Goal: Task Accomplishment & Management: Complete application form

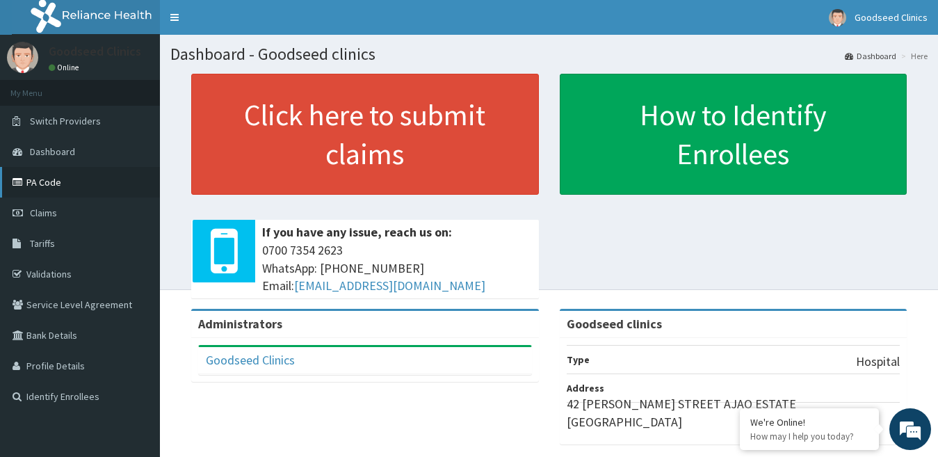
click at [72, 182] on link "PA Code" at bounding box center [80, 182] width 160 height 31
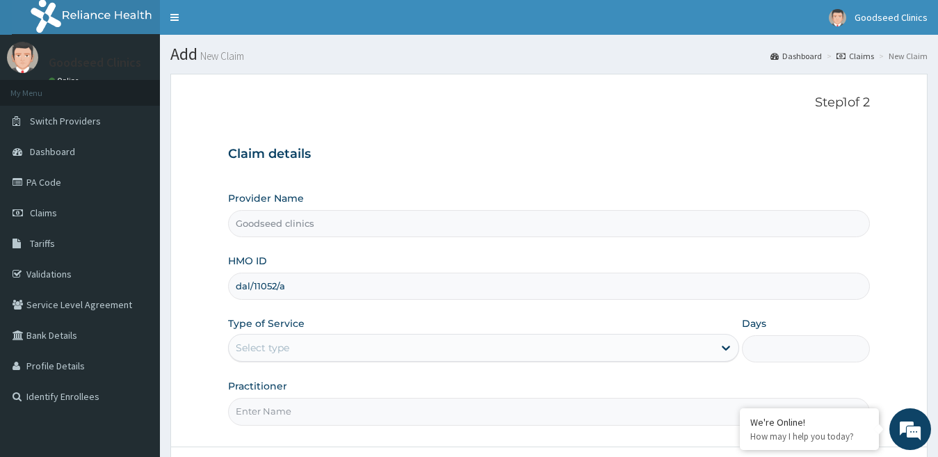
type input "dal/11052/a"
click at [647, 351] on div "Select type" at bounding box center [471, 348] width 485 height 22
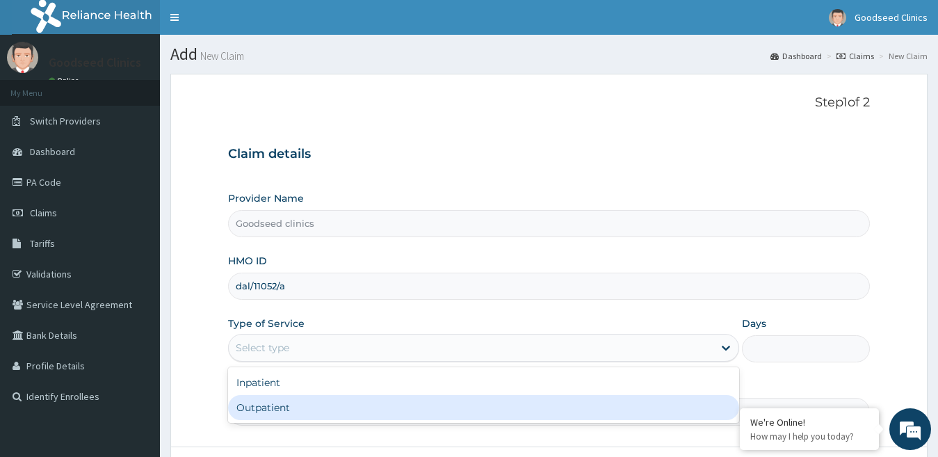
click at [479, 403] on div "Outpatient" at bounding box center [484, 407] width 512 height 25
type input "1"
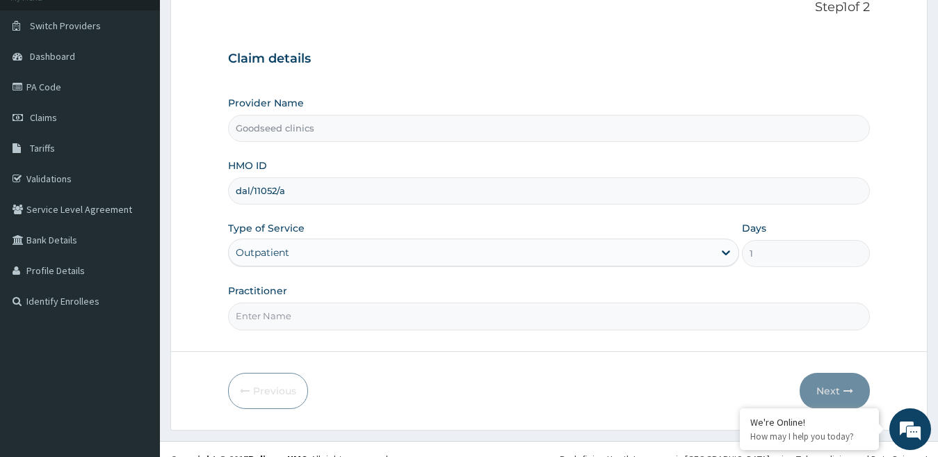
scroll to position [115, 0]
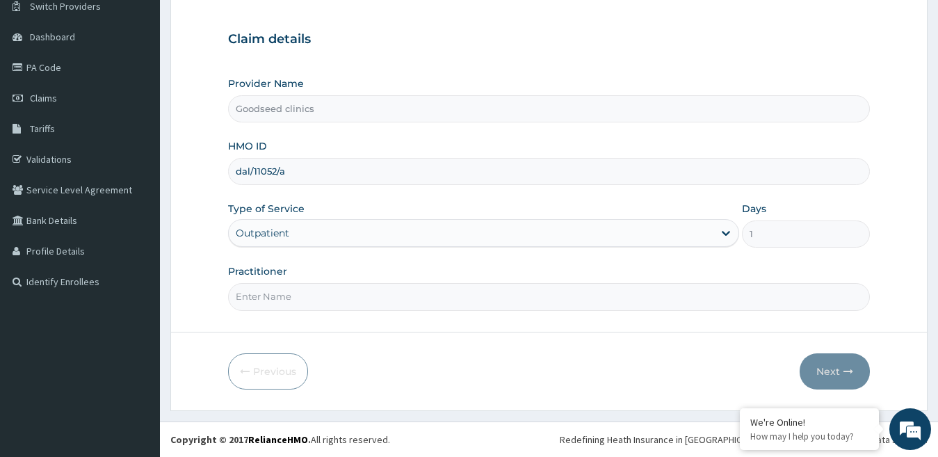
click at [684, 294] on input "Practitioner" at bounding box center [549, 296] width 643 height 27
type input "dr. yinka"
click at [832, 380] on button "Next" at bounding box center [835, 371] width 70 height 36
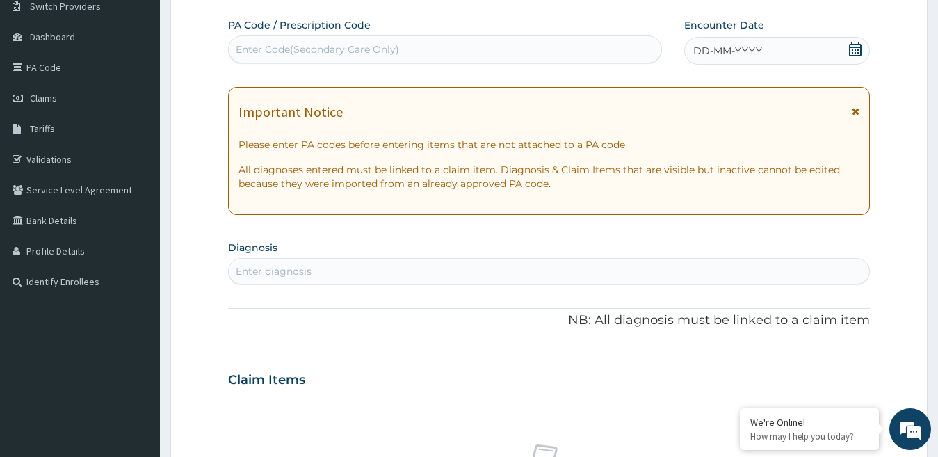
click at [832, 380] on div "Claim Items" at bounding box center [549, 377] width 643 height 36
click at [853, 50] on icon at bounding box center [855, 49] width 13 height 14
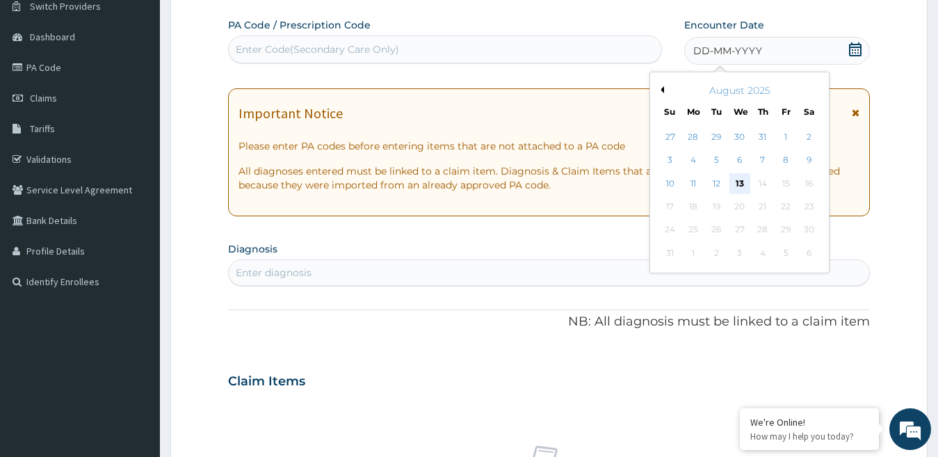
click at [739, 179] on div "13" at bounding box center [739, 183] width 21 height 21
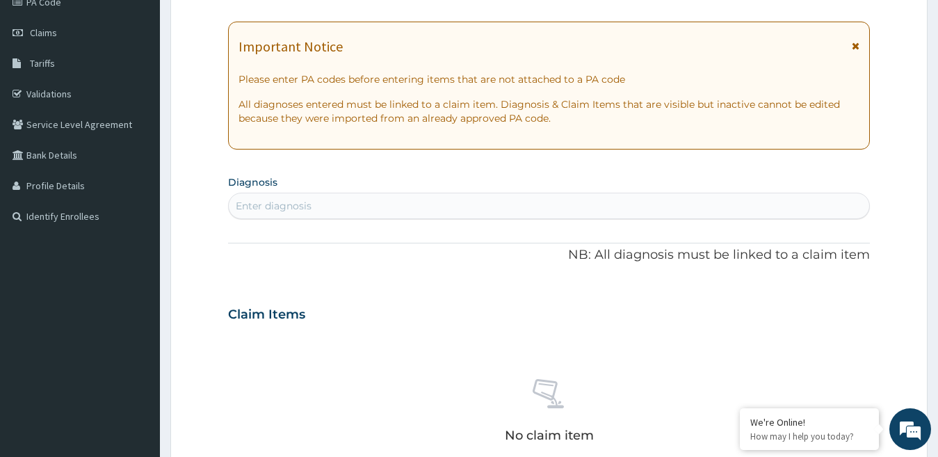
scroll to position [190, 0]
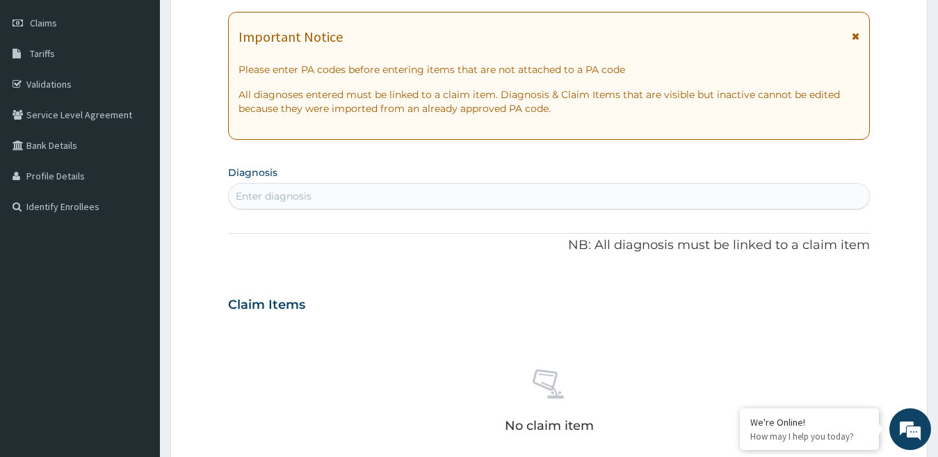
click at [325, 184] on div "Enter diagnosis" at bounding box center [549, 196] width 643 height 26
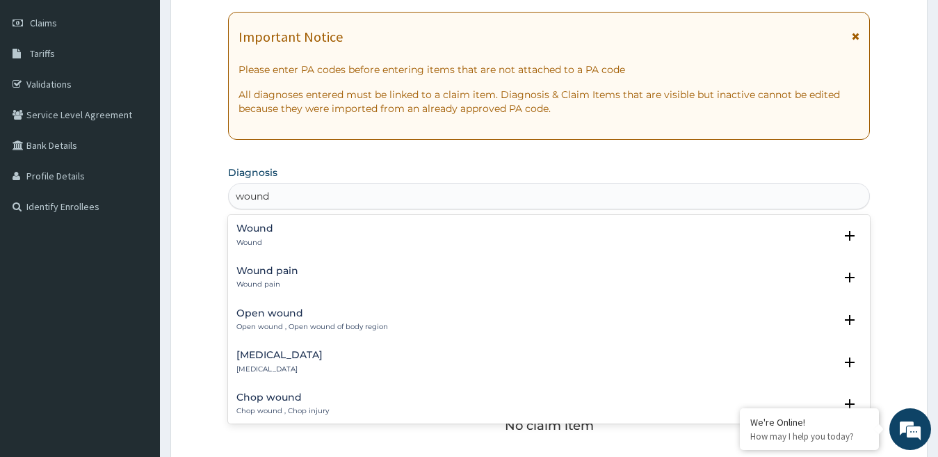
type input "wound m"
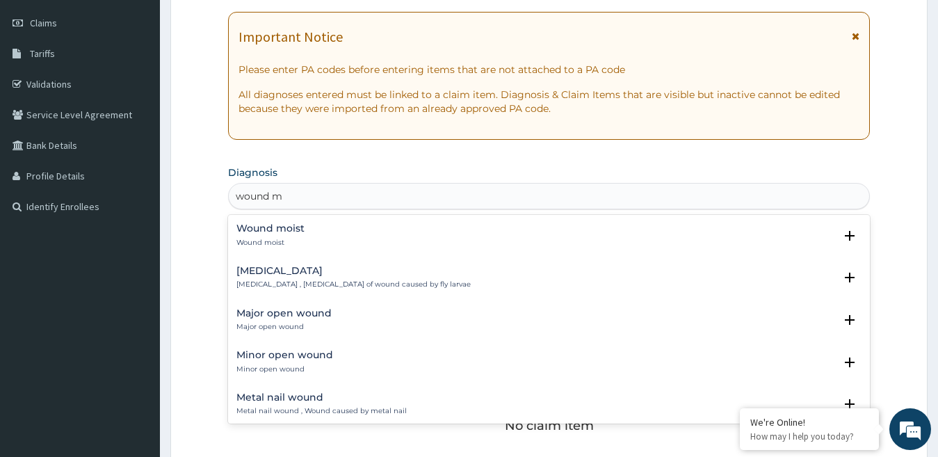
click at [267, 277] on div "Wound myiasis Wound myiasis , Infestation of wound caused by fly larvae" at bounding box center [353, 278] width 234 height 24
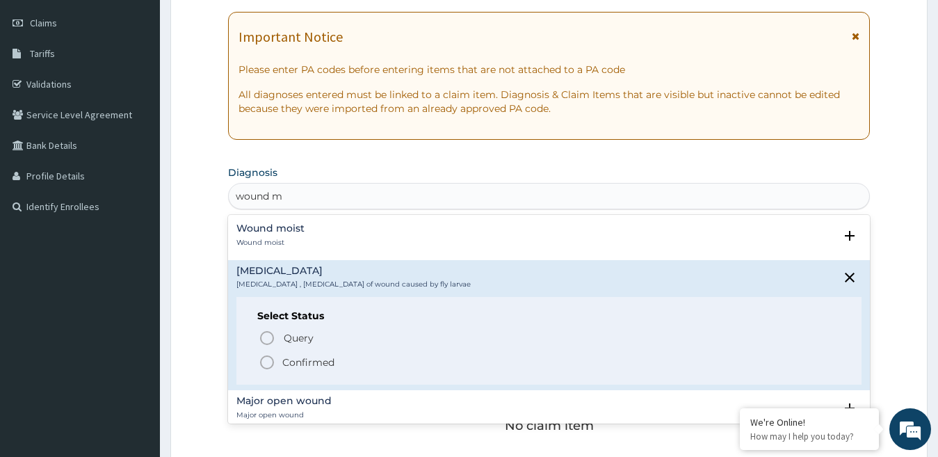
click at [265, 366] on icon "status option filled" at bounding box center [267, 362] width 17 height 17
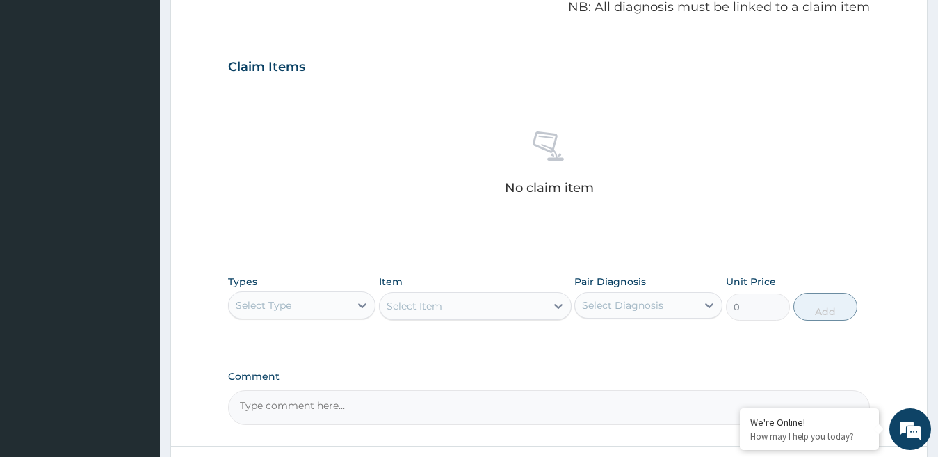
scroll to position [478, 0]
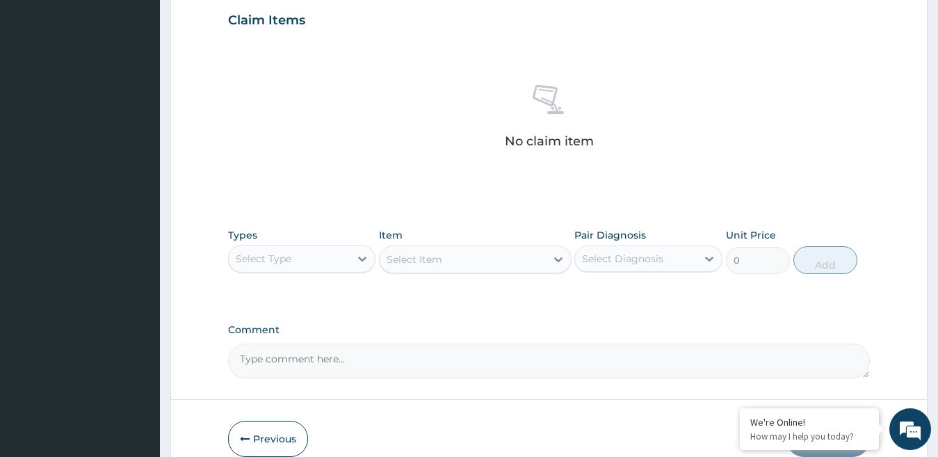
click at [348, 266] on div "Select Type" at bounding box center [290, 259] width 122 height 22
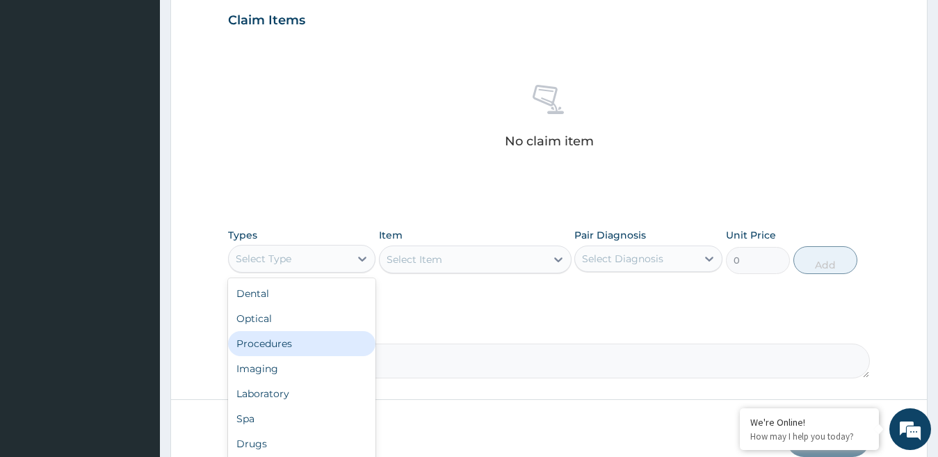
click at [274, 352] on div "Procedures" at bounding box center [302, 343] width 148 height 25
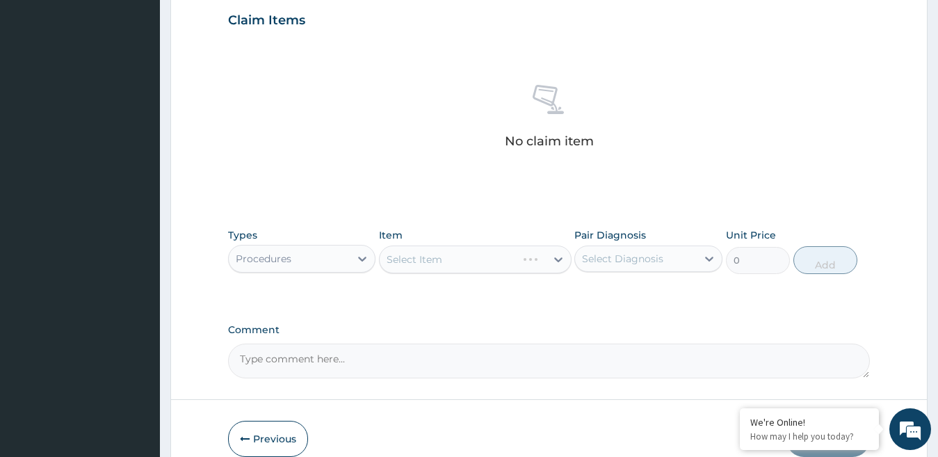
click at [642, 239] on label "Pair Diagnosis" at bounding box center [610, 235] width 72 height 14
click at [636, 252] on div "Select Diagnosis" at bounding box center [622, 259] width 81 height 14
click at [598, 294] on label "Wound myiasis" at bounding box center [640, 293] width 86 height 14
checkbox input "true"
click at [526, 261] on div "Select Item" at bounding box center [463, 259] width 166 height 22
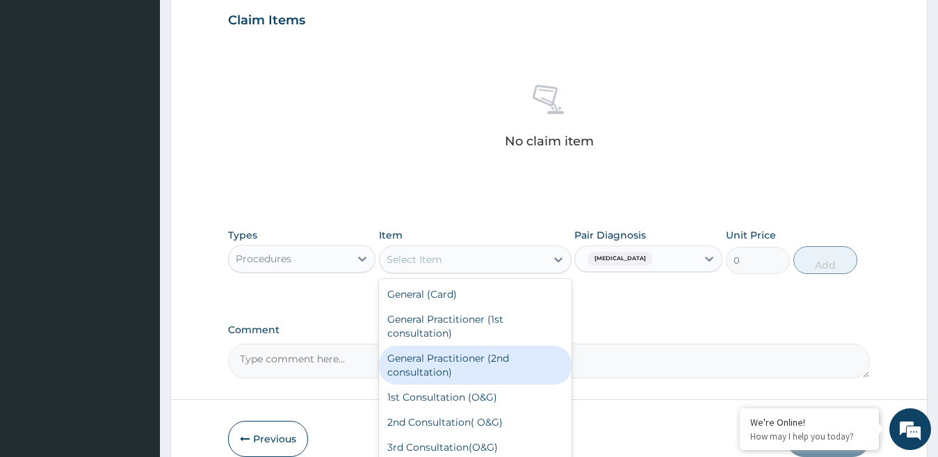
click at [429, 355] on div "General Practitioner (2nd consultation)" at bounding box center [475, 365] width 193 height 39
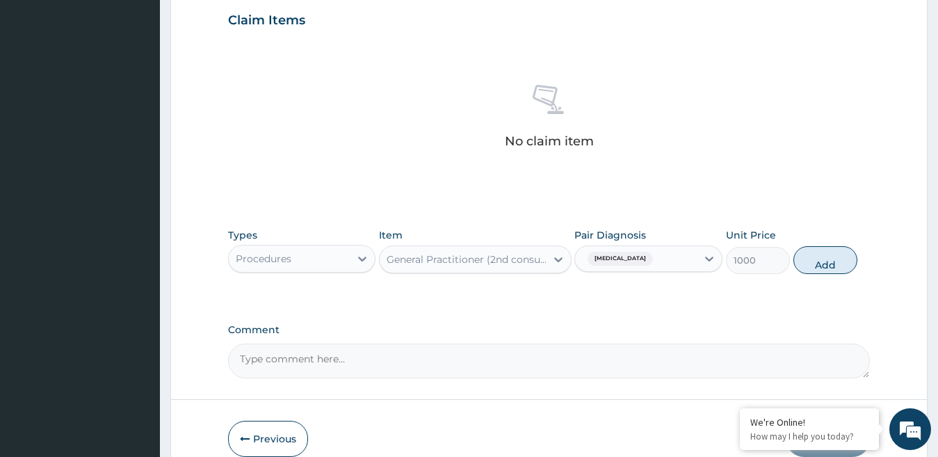
click at [832, 274] on div "Types Procedures Item option General Practitioner (2nd consultation), selected.…" at bounding box center [549, 251] width 643 height 60
click at [826, 265] on button "Add" at bounding box center [826, 260] width 64 height 28
type input "0"
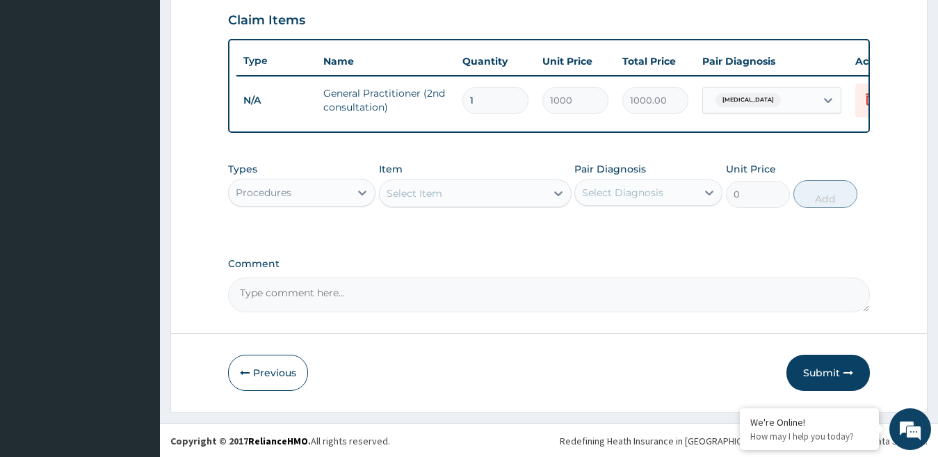
click at [341, 204] on div "Procedures" at bounding box center [290, 193] width 122 height 22
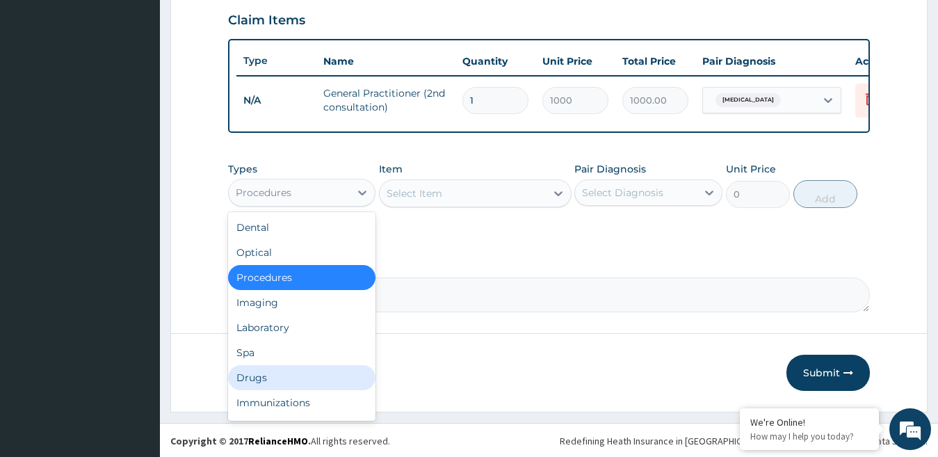
click at [292, 378] on div "Drugs" at bounding box center [302, 377] width 148 height 25
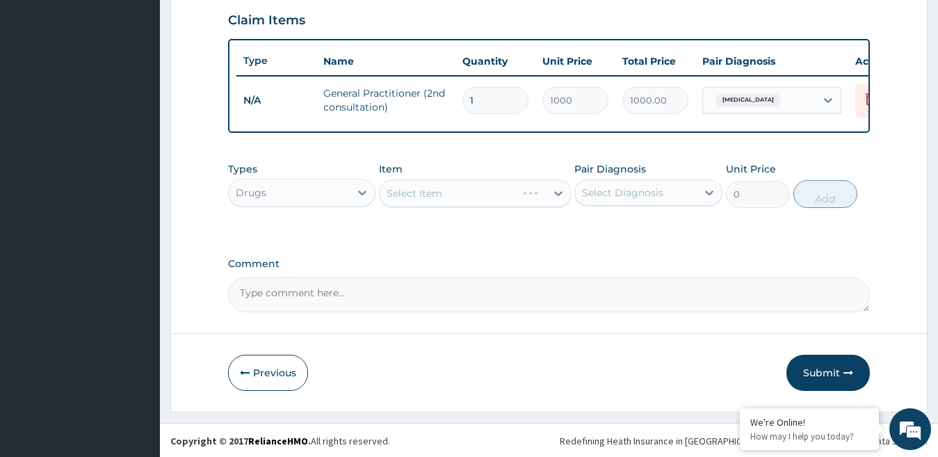
click at [652, 200] on div "Select Diagnosis" at bounding box center [622, 193] width 81 height 14
click at [622, 234] on label "Wound myiasis" at bounding box center [640, 227] width 86 height 14
checkbox input "true"
click at [536, 202] on div "Select Item" at bounding box center [463, 193] width 166 height 22
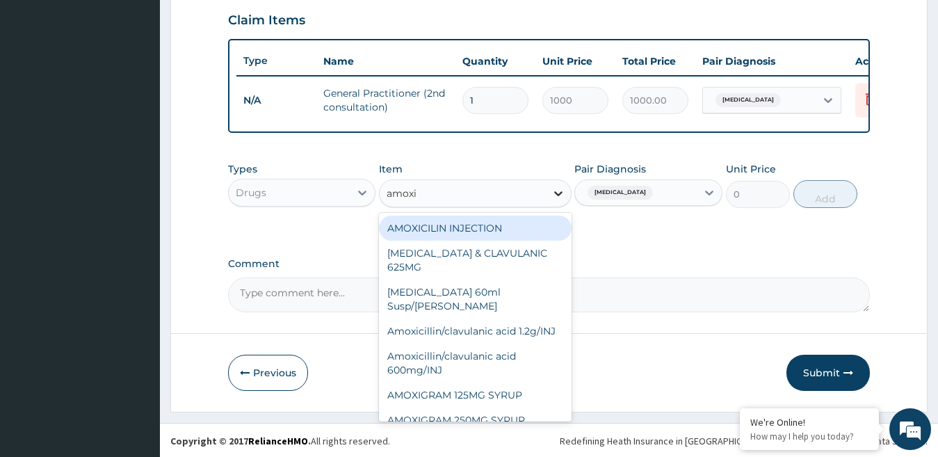
type input "amoxil"
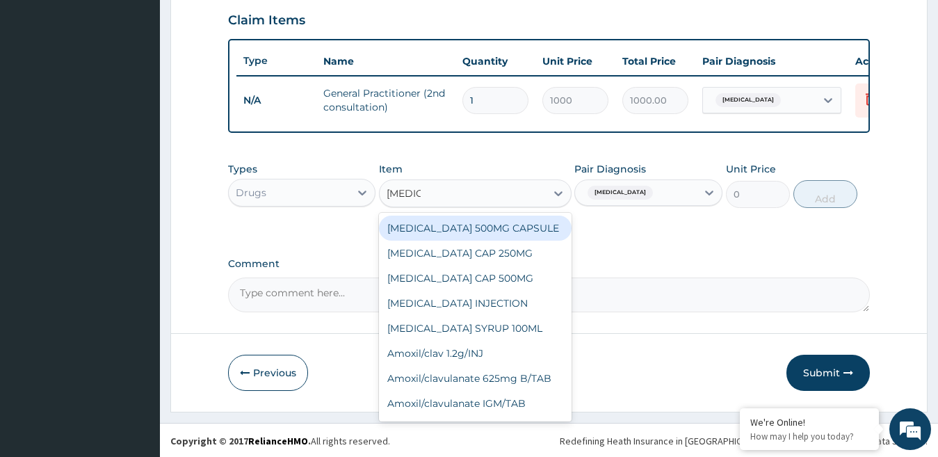
click at [495, 241] on div "AMOXIL 500MG CAPSULE" at bounding box center [475, 228] width 193 height 25
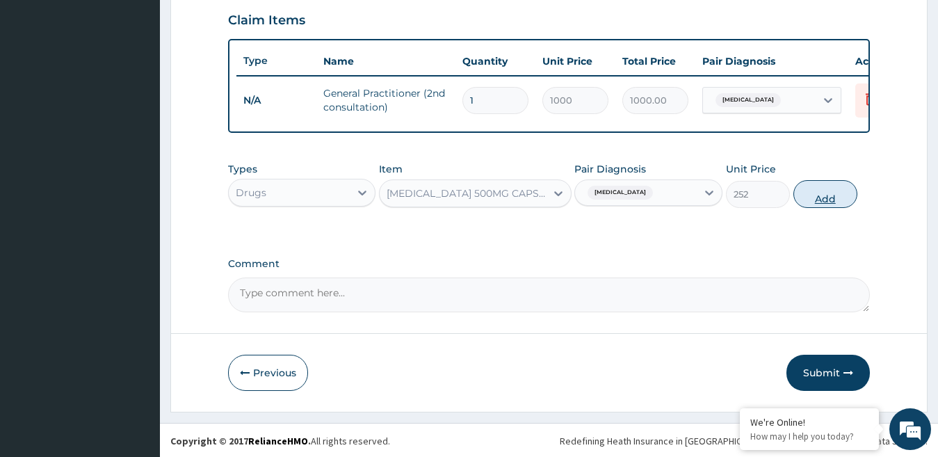
click at [839, 208] on button "Add" at bounding box center [826, 194] width 64 height 28
type input "0"
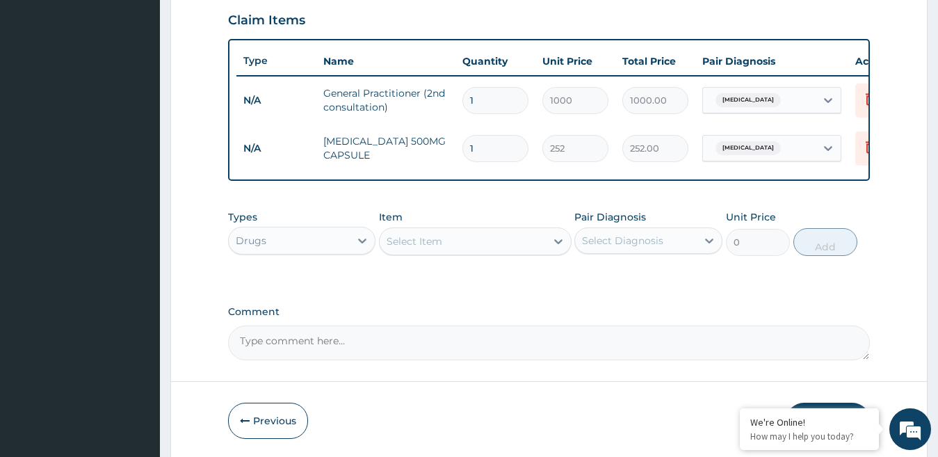
type input "15"
type input "3780.00"
type input "15"
click at [491, 252] on div "Select Item" at bounding box center [463, 241] width 166 height 22
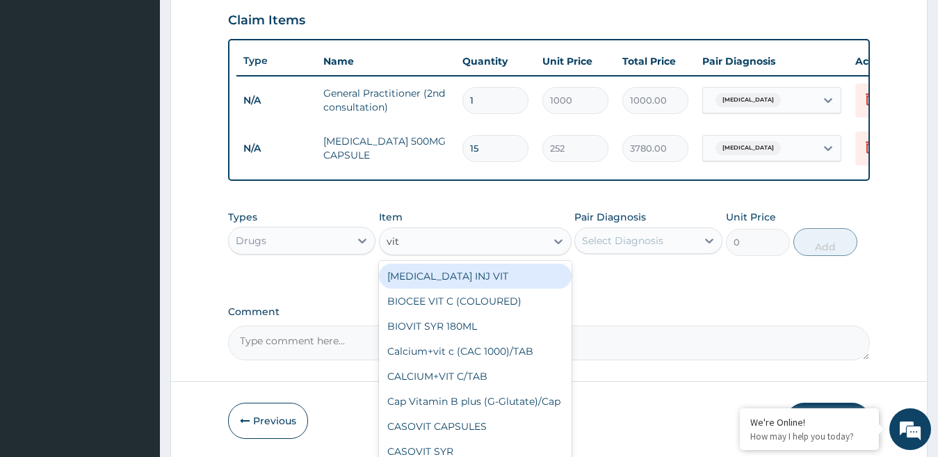
type input "vit c"
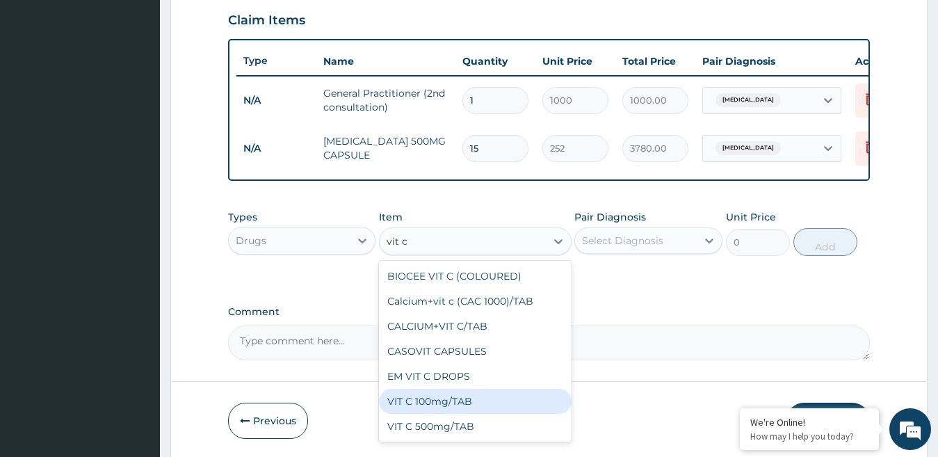
click at [476, 408] on div "VIT C 100mg/TAB" at bounding box center [475, 401] width 193 height 25
type input "16.8"
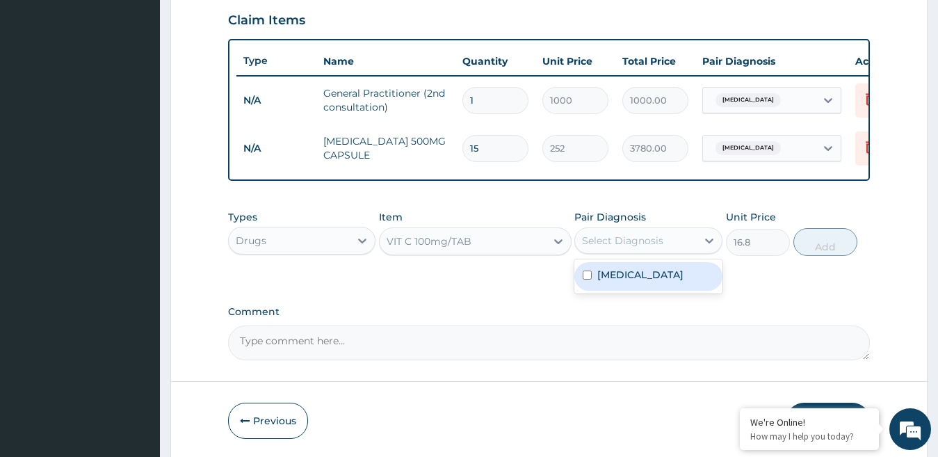
click at [693, 252] on div "Select Diagnosis" at bounding box center [636, 241] width 122 height 22
click at [647, 282] on label "Wound myiasis" at bounding box center [640, 275] width 86 height 14
checkbox input "true"
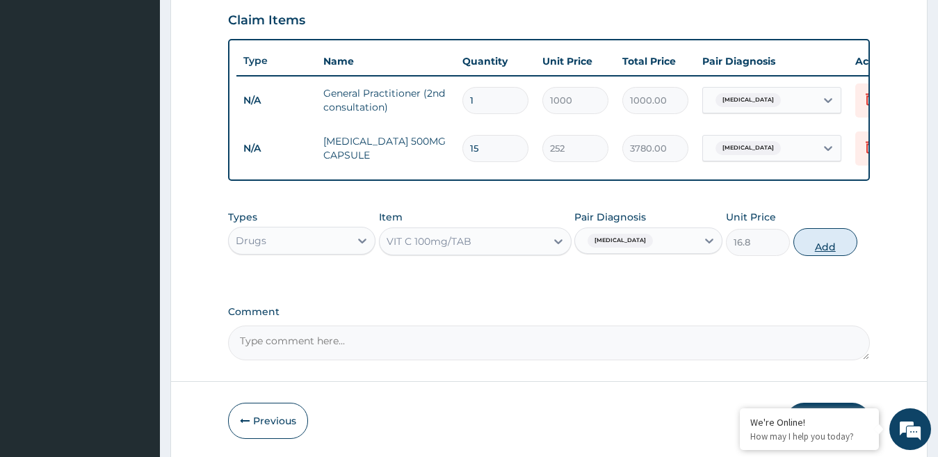
click at [826, 256] on button "Add" at bounding box center [826, 242] width 64 height 28
type input "0"
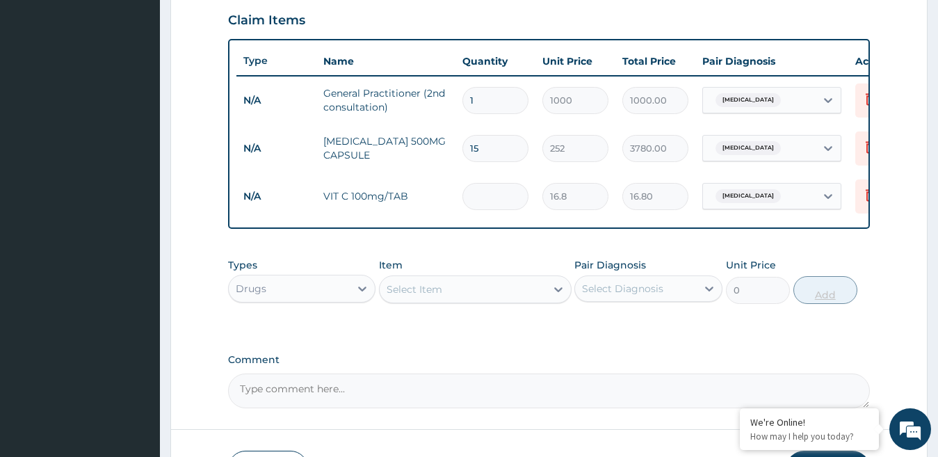
type input "0.00"
type input "3"
type input "50.40"
type input "30"
type input "504.00"
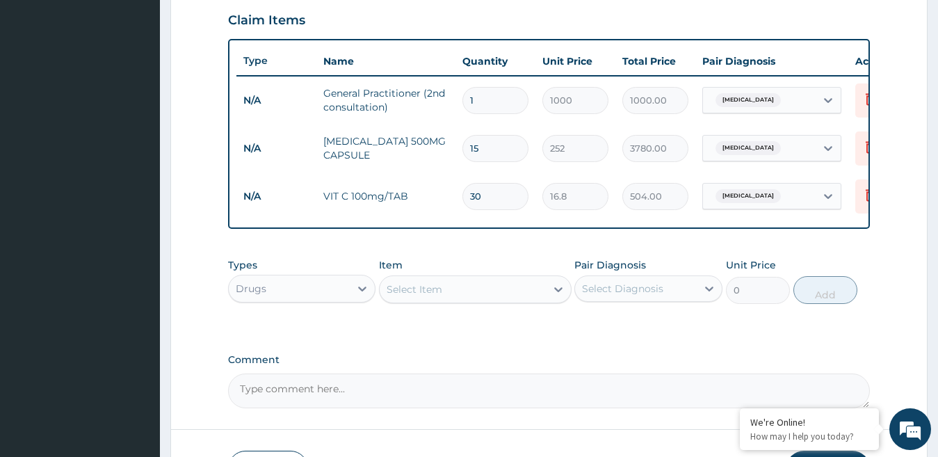
scroll to position [588, 0]
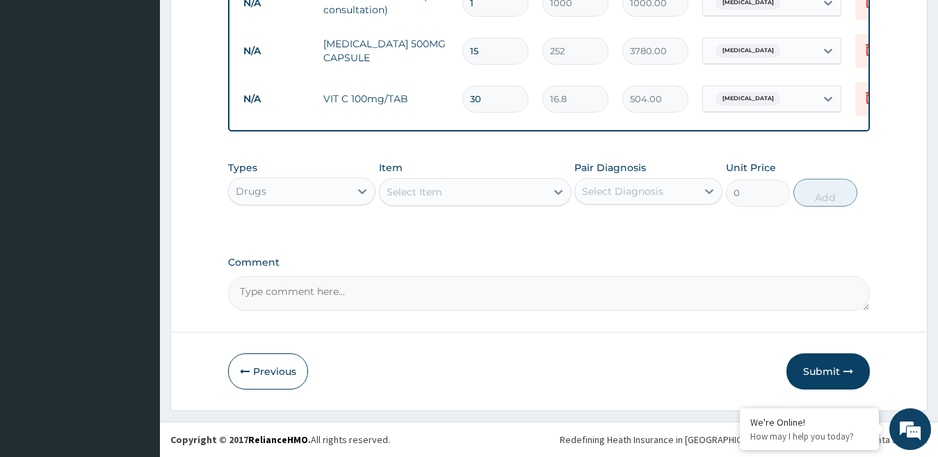
type input "30"
click at [491, 40] on input "15" at bounding box center [495, 51] width 66 height 27
type input "1"
type input "252.00"
type input "0.00"
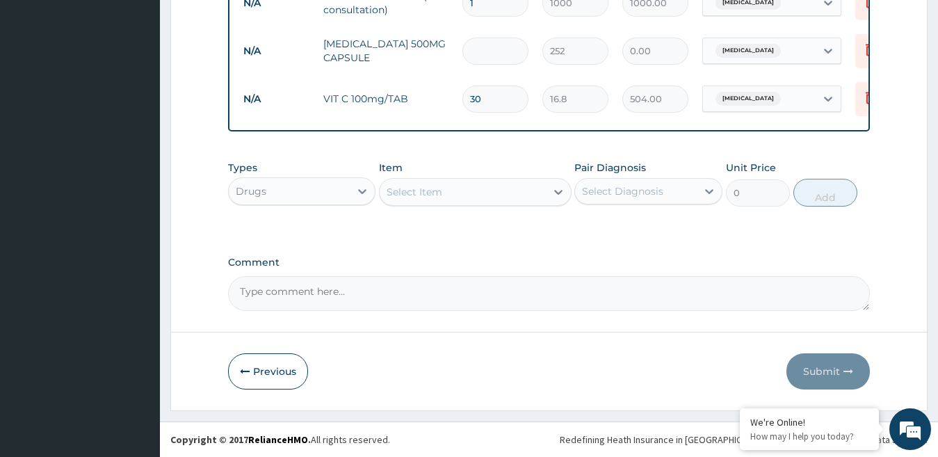
type input "2"
type input "504.00"
type input "20"
type input "5040.00"
type input "20"
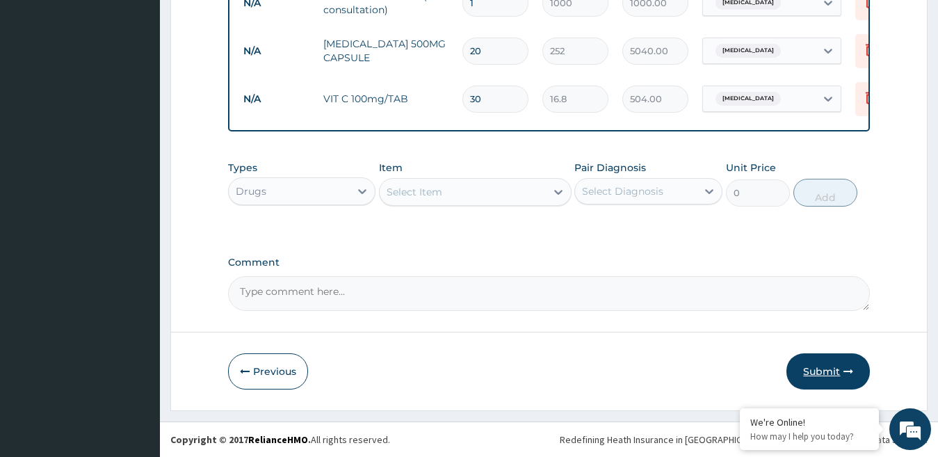
click at [819, 365] on button "Submit" at bounding box center [828, 371] width 83 height 36
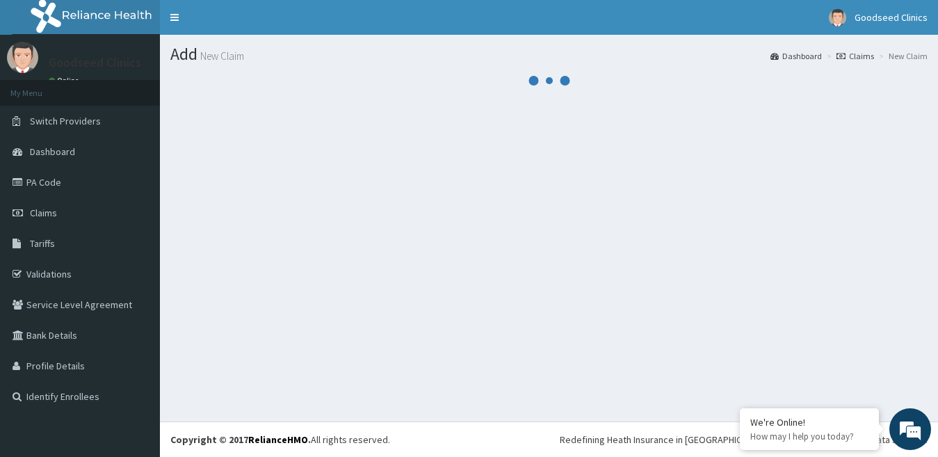
scroll to position [0, 0]
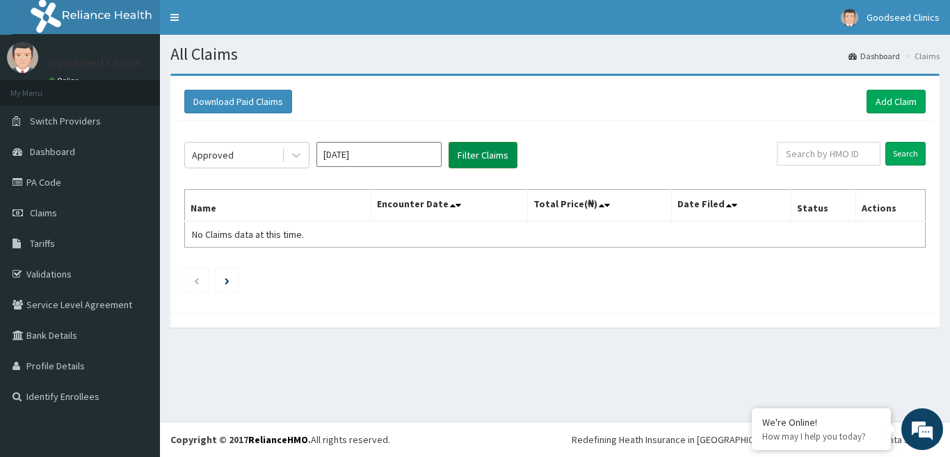
click at [492, 156] on button "Filter Claims" at bounding box center [483, 155] width 69 height 26
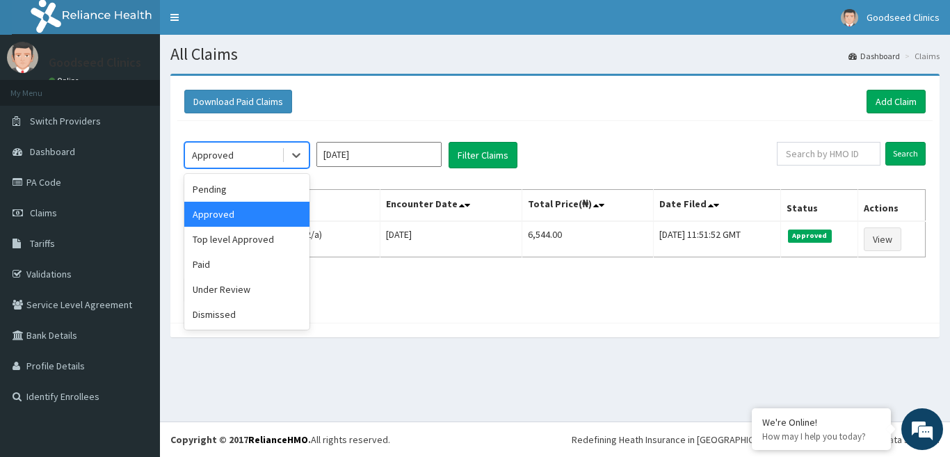
click at [236, 143] on div "Approved" at bounding box center [246, 155] width 125 height 26
click at [244, 243] on div "Top level Approved" at bounding box center [246, 239] width 125 height 25
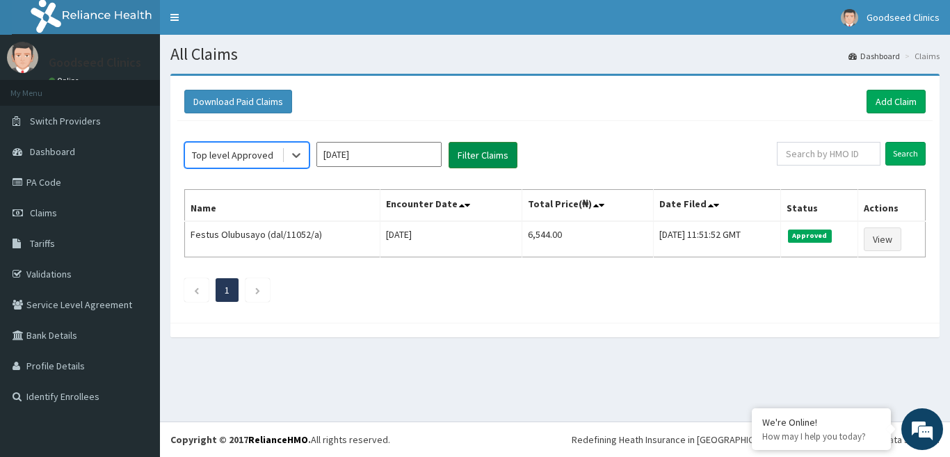
click at [478, 154] on button "Filter Claims" at bounding box center [483, 155] width 69 height 26
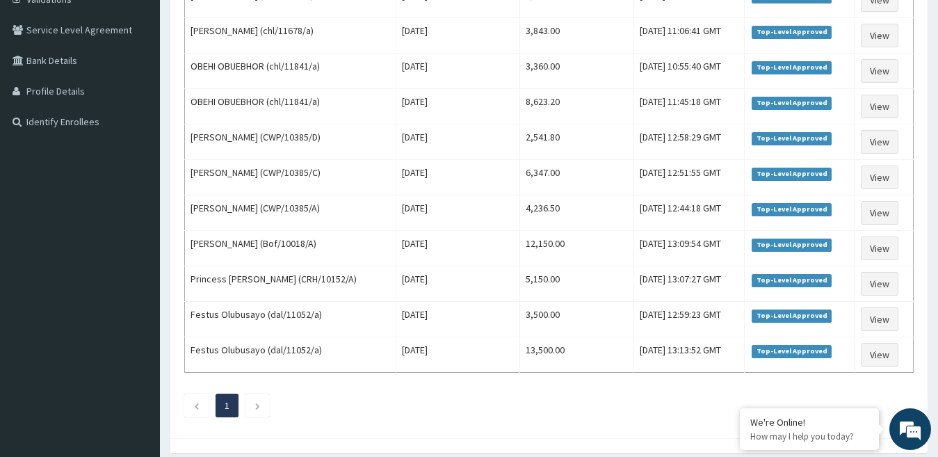
scroll to position [331, 0]
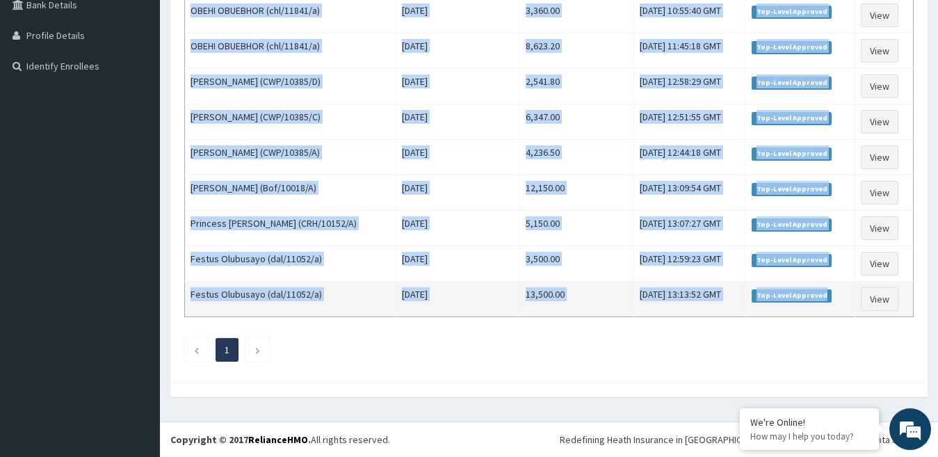
drag, startPoint x: 193, startPoint y: 154, endPoint x: 844, endPoint y: 303, distance: 667.8
click at [844, 303] on tbody "Festus Olubusayo (dal/11052/a) [DATE] 3,500.00 [DATE] 11:39:46 GMT Top-Level Ap…" at bounding box center [549, 104] width 729 height 426
copy tbody "[PERSON_NAME] (dal/11052/a) [DATE] 3,500.00 [DATE] 11:39:46 GMT Top-Level Appro…"
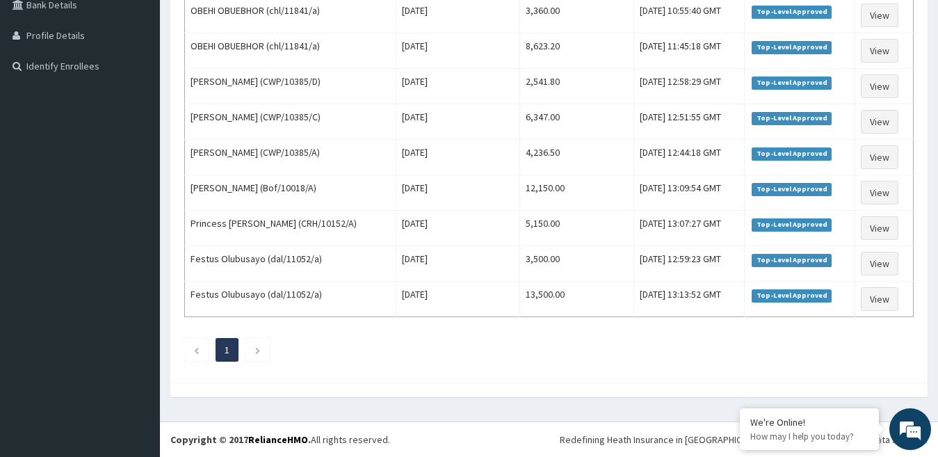
click at [559, 362] on div "Top level Approved [DATE] Filter Claims Search Name Encounter Date Total Price(…" at bounding box center [548, 83] width 743 height 585
click at [937, 230] on div "Download Paid Claims Add Claim × Note you can only download claims within a max…" at bounding box center [549, 77] width 778 height 668
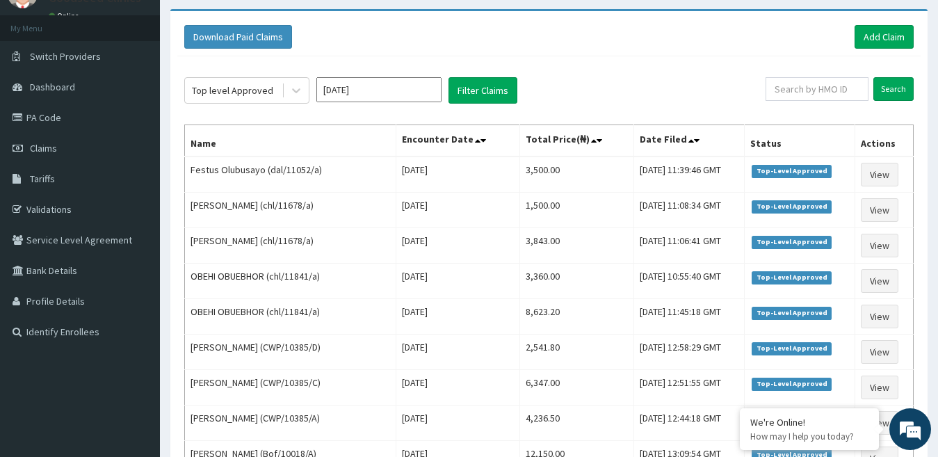
scroll to position [63, 0]
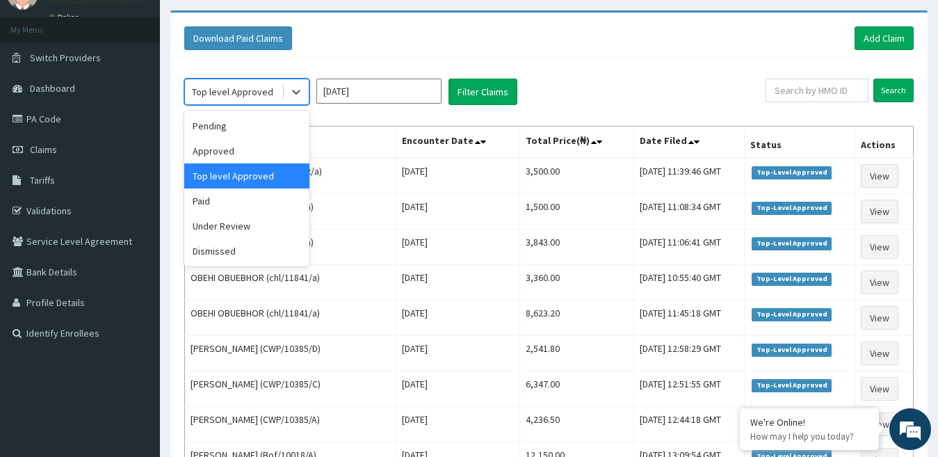
click at [275, 92] on div "Top level Approved" at bounding box center [233, 92] width 97 height 22
click at [255, 155] on div "Approved" at bounding box center [246, 150] width 125 height 25
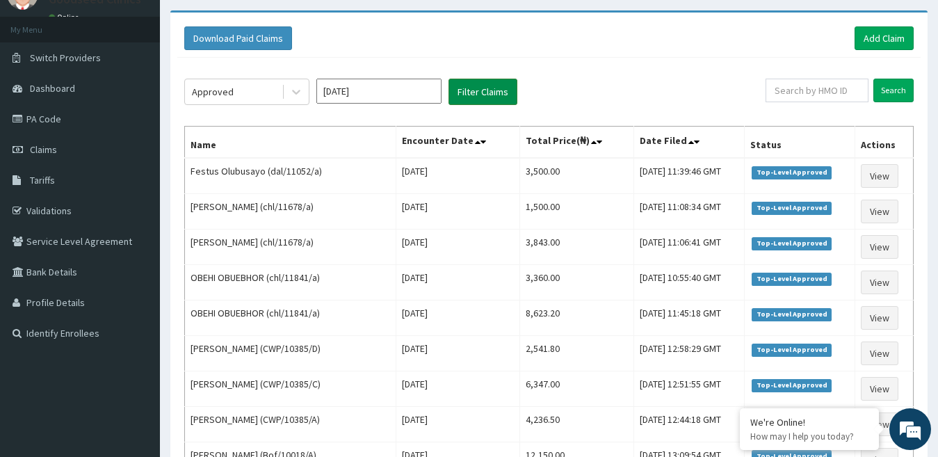
click at [492, 86] on button "Filter Claims" at bounding box center [483, 92] width 69 height 26
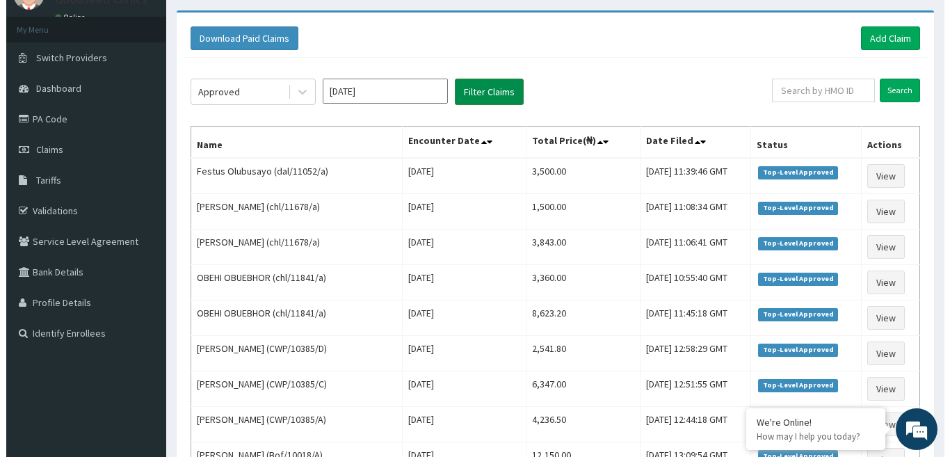
scroll to position [0, 0]
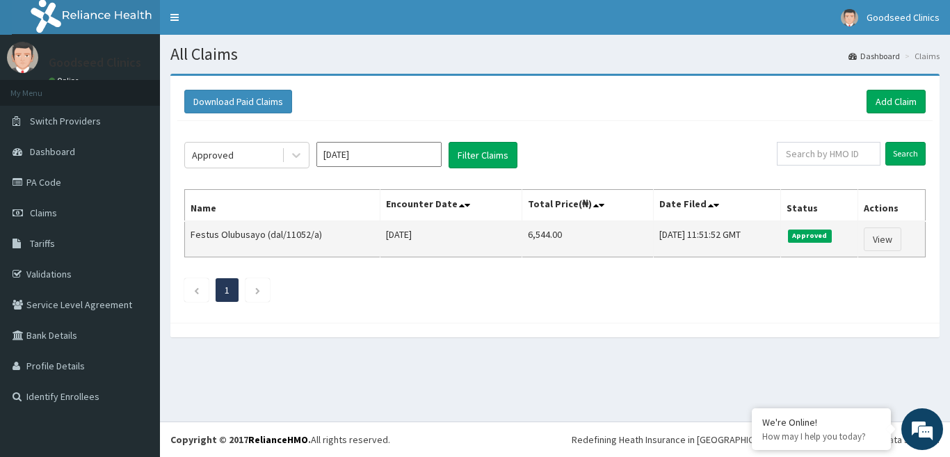
click at [380, 238] on td "[DATE]" at bounding box center [451, 239] width 142 height 36
click at [887, 244] on link "View" at bounding box center [883, 239] width 38 height 24
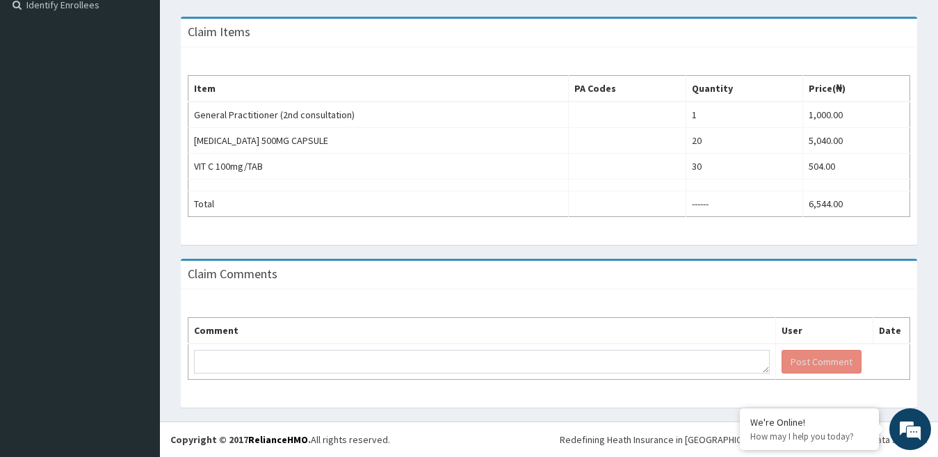
scroll to position [392, 0]
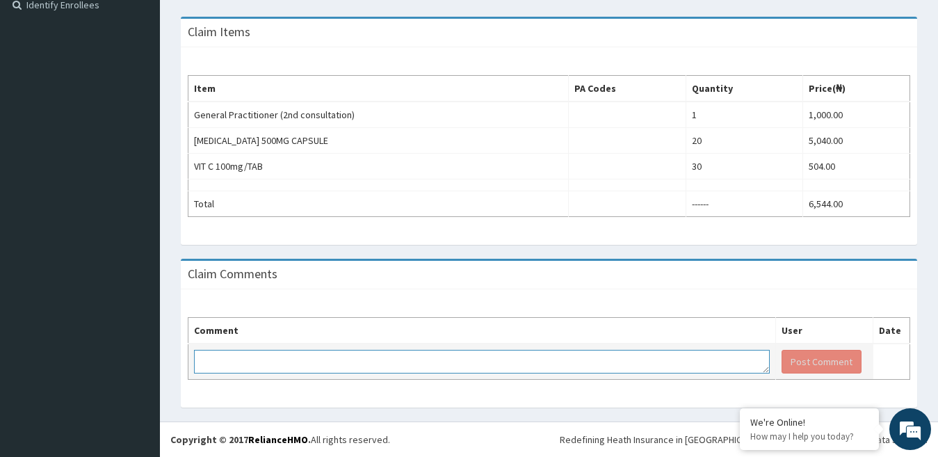
click at [573, 362] on textarea at bounding box center [482, 362] width 576 height 24
type textarea "kindly retrat approval and delete"
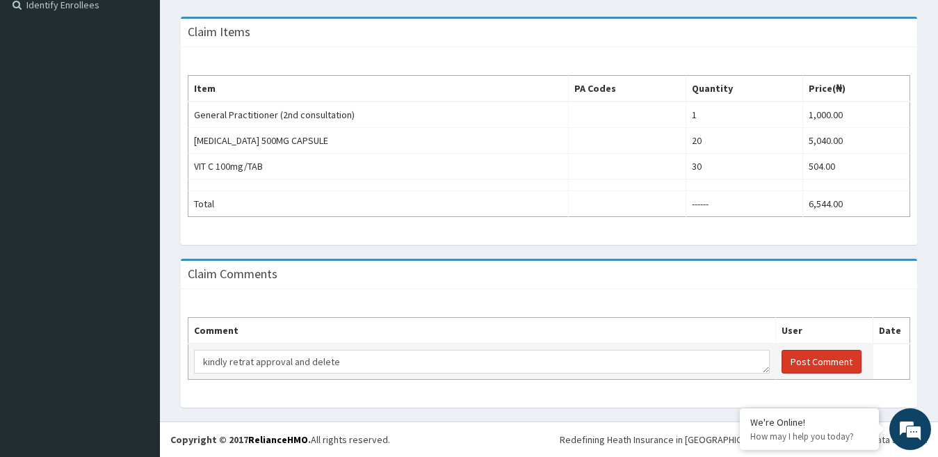
click at [799, 364] on button "Post Comment" at bounding box center [822, 362] width 80 height 24
click at [814, 365] on button "Post Comment" at bounding box center [822, 362] width 80 height 24
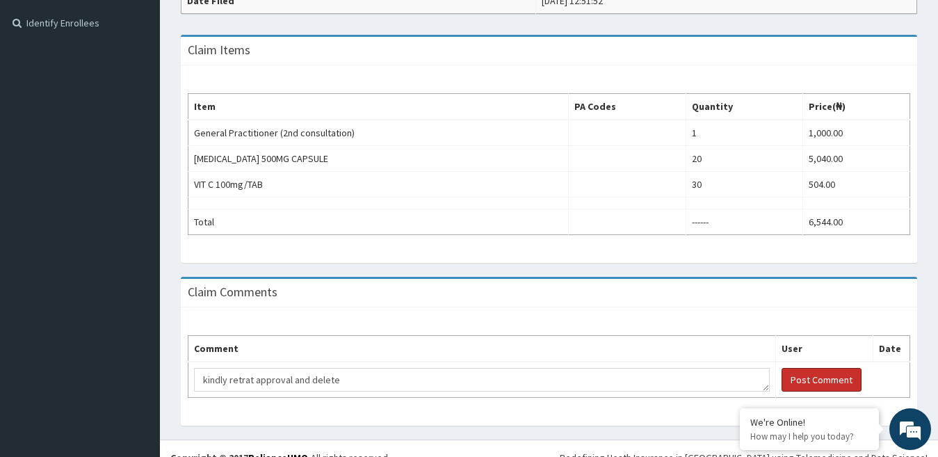
scroll to position [392, 0]
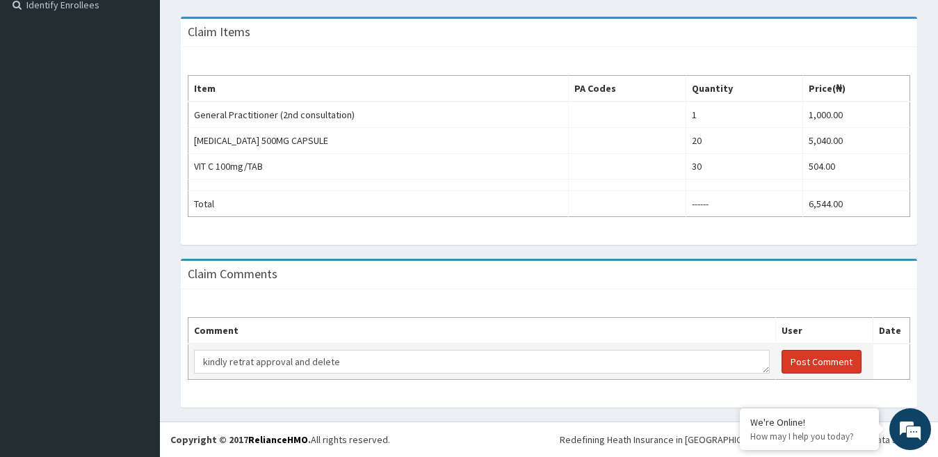
click at [786, 362] on button "Post Comment" at bounding box center [822, 362] width 80 height 24
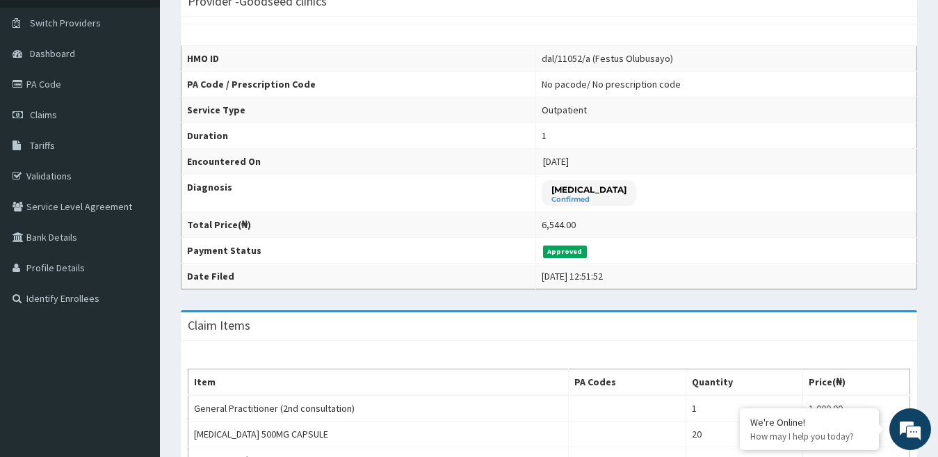
scroll to position [0, 0]
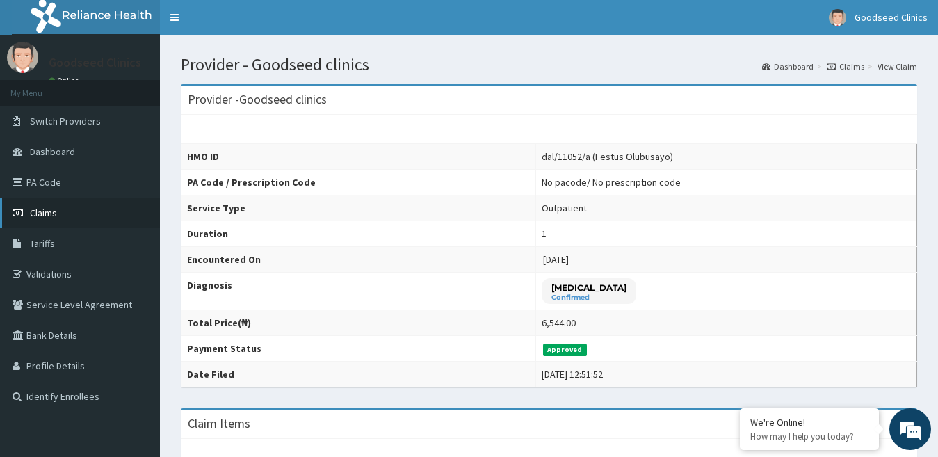
click at [35, 217] on span "Claims" at bounding box center [43, 213] width 27 height 13
